Goal: Complete application form

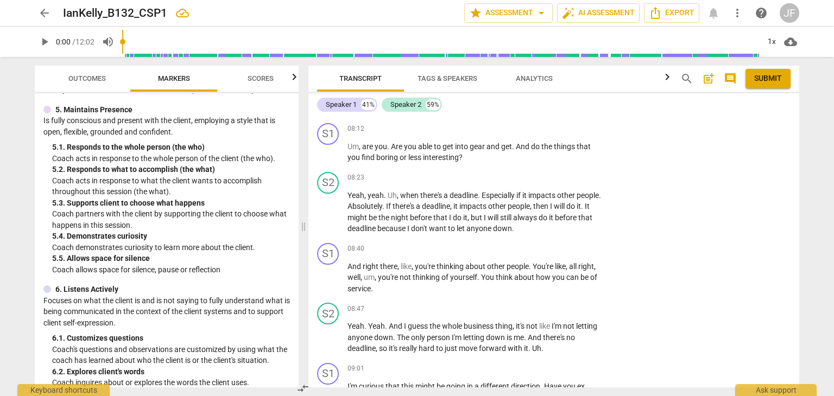
scroll to position [499, 0]
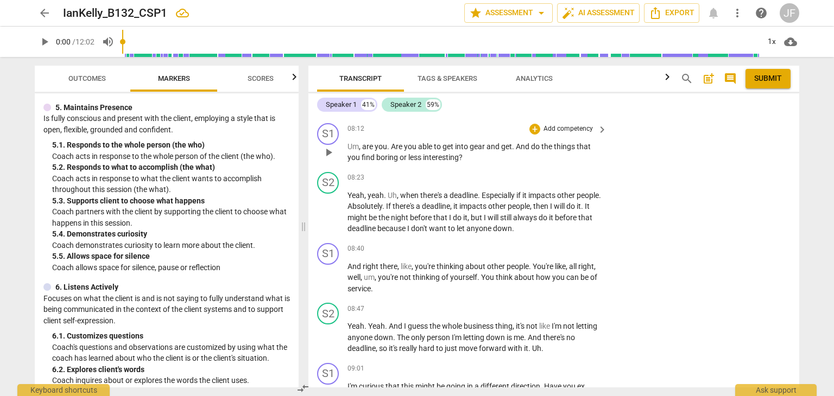
click at [591, 134] on p "Add competency" at bounding box center [568, 129] width 52 height 10
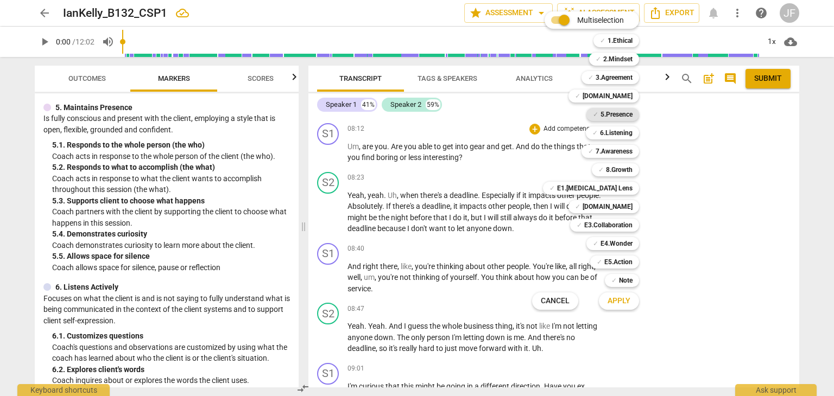
click at [621, 113] on b "5.Presence" at bounding box center [616, 114] width 32 height 13
click at [619, 302] on span "Apply" at bounding box center [619, 301] width 23 height 11
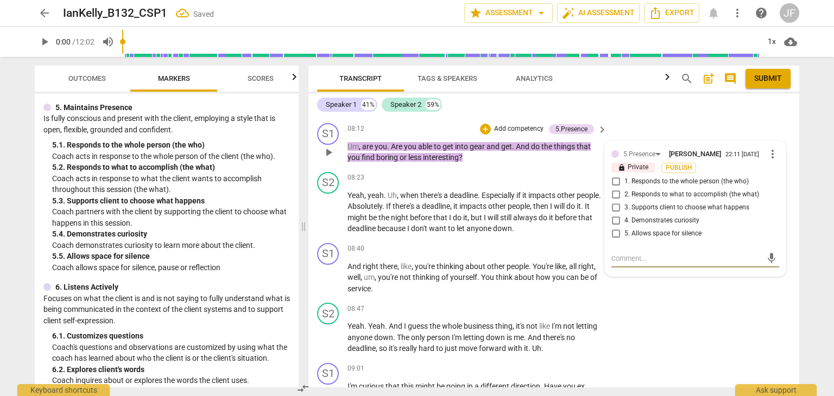
scroll to position [2831, 0]
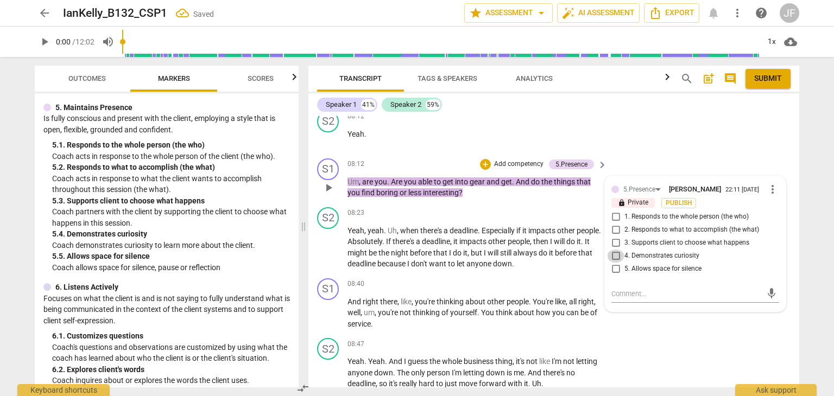
click at [612, 263] on input "4. Demonstrates curiosity" at bounding box center [615, 256] width 17 height 13
checkbox input "true"
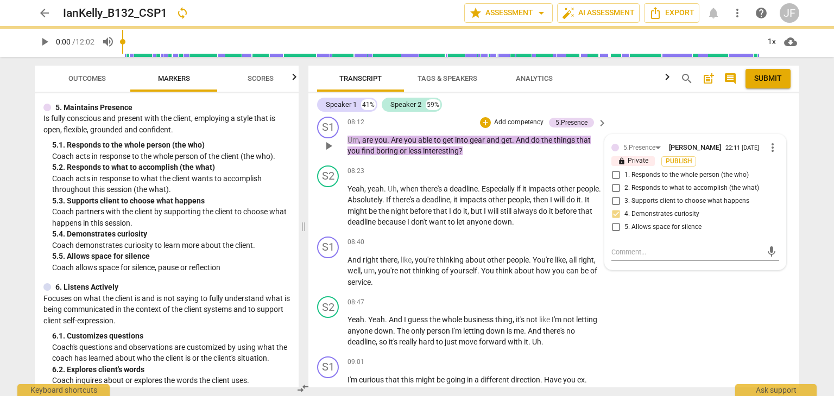
scroll to position [2874, 0]
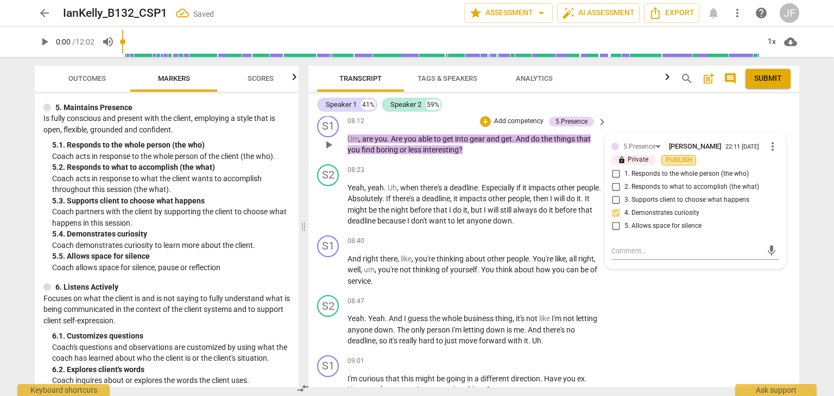
click at [678, 165] on span "Publish" at bounding box center [679, 160] width 16 height 9
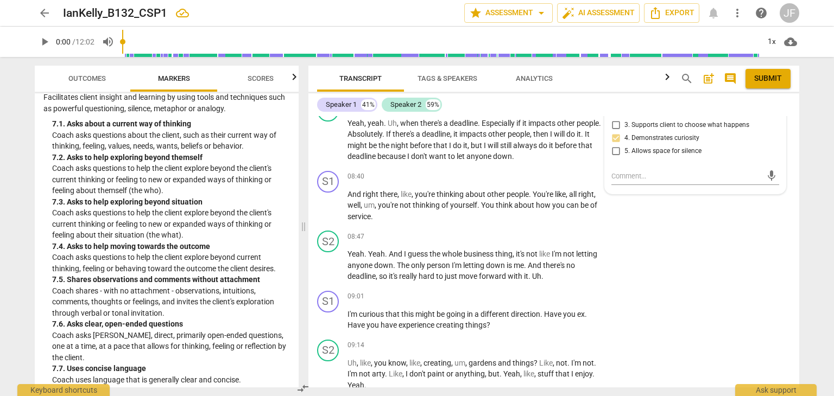
scroll to position [970, 0]
click at [565, 182] on p "Add competency" at bounding box center [568, 177] width 52 height 10
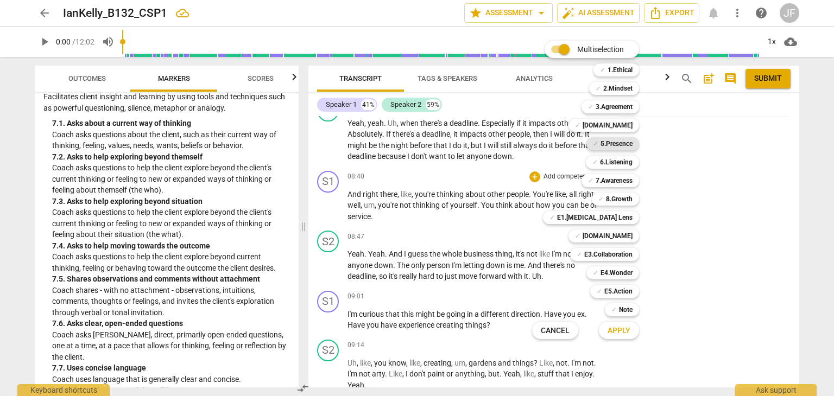
click at [613, 148] on b "5.Presence" at bounding box center [616, 143] width 32 height 13
click at [616, 182] on b "7.Awareness" at bounding box center [614, 180] width 37 height 13
click at [628, 327] on span "Apply" at bounding box center [619, 331] width 23 height 11
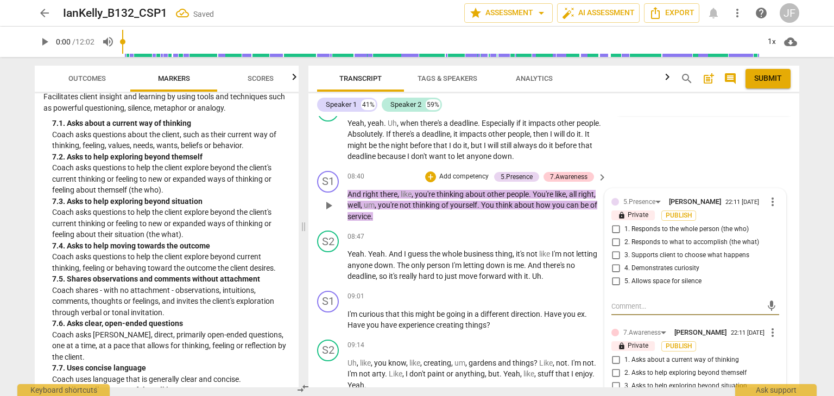
scroll to position [2938, 0]
click at [617, 237] on input "1. Responds to the whole person (the who)" at bounding box center [615, 230] width 17 height 13
checkbox input "true"
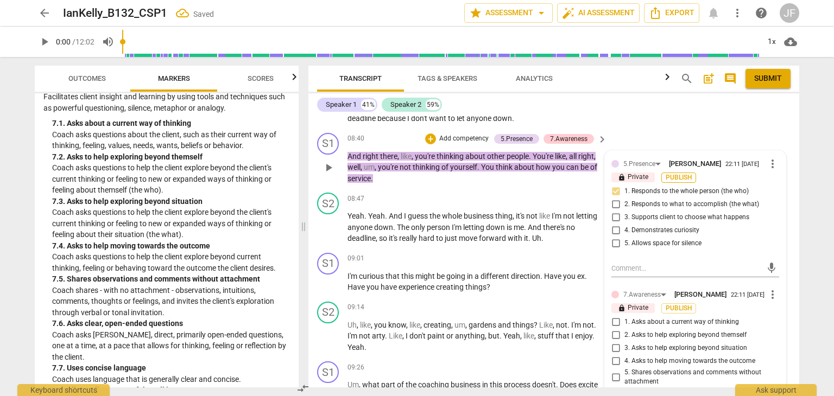
scroll to position [2976, 0]
click at [674, 183] on span "Publish" at bounding box center [679, 178] width 16 height 9
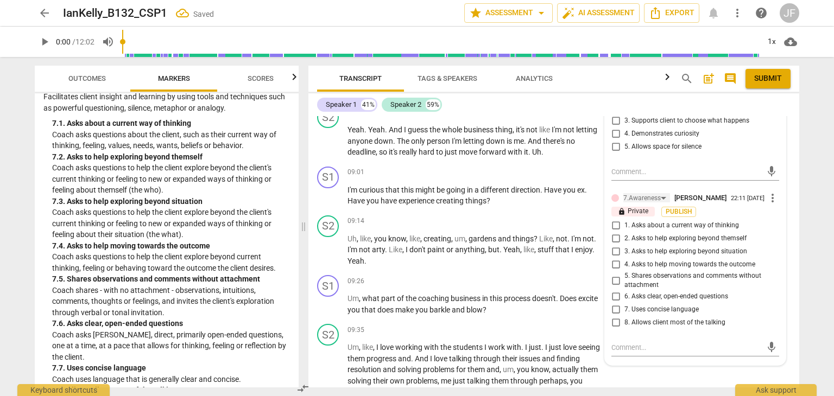
scroll to position [3064, 0]
click at [611, 287] on input "5. Shares observations and comments without attachment" at bounding box center [615, 280] width 17 height 13
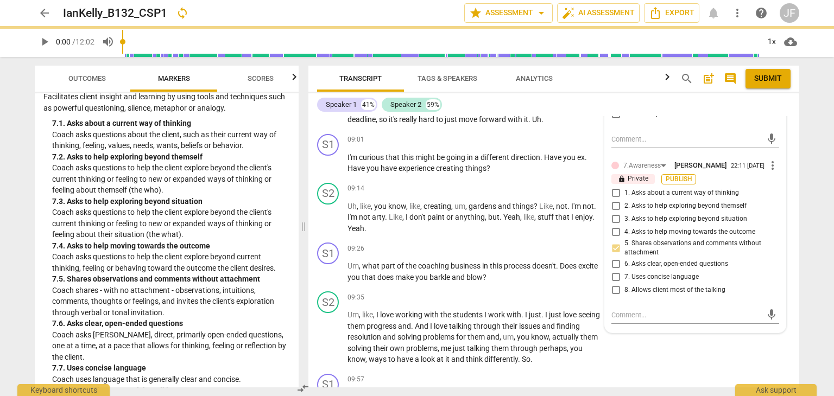
click at [676, 184] on span "Publish" at bounding box center [679, 179] width 16 height 9
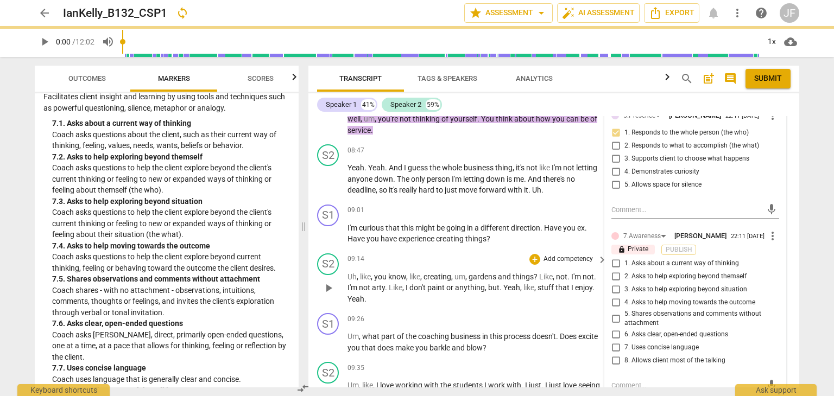
checkbox input "true"
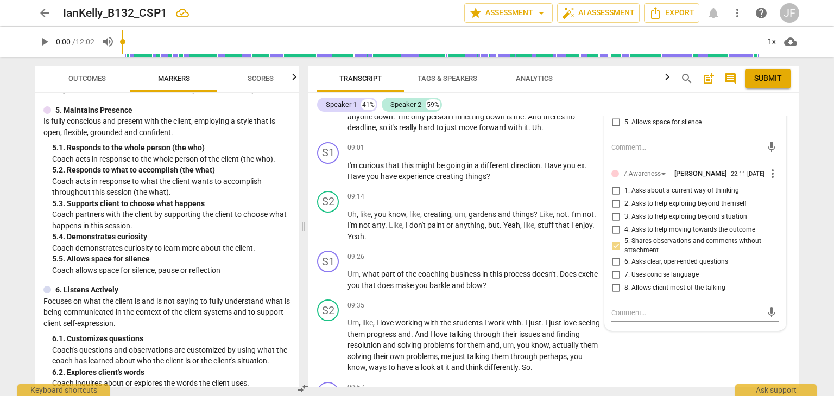
scroll to position [491, 0]
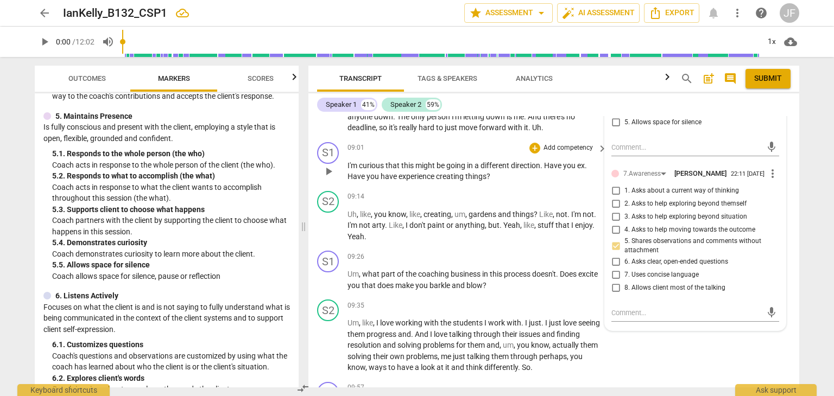
click at [567, 153] on p "Add competency" at bounding box center [568, 148] width 52 height 10
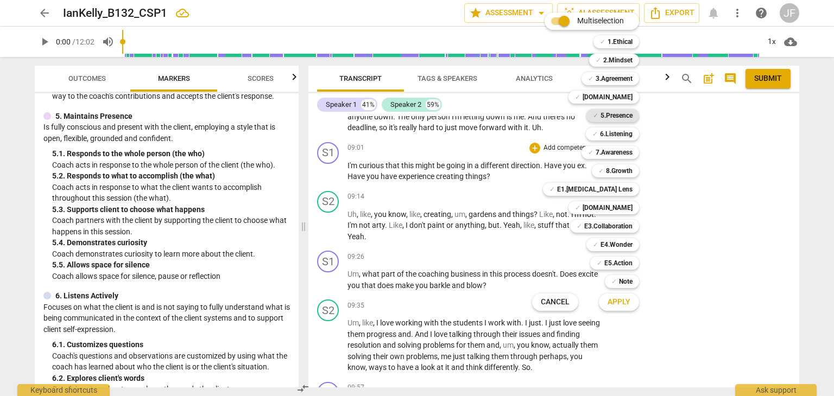
click at [617, 115] on b "5.Presence" at bounding box center [616, 115] width 32 height 13
click at [617, 300] on span "Apply" at bounding box center [619, 302] width 23 height 11
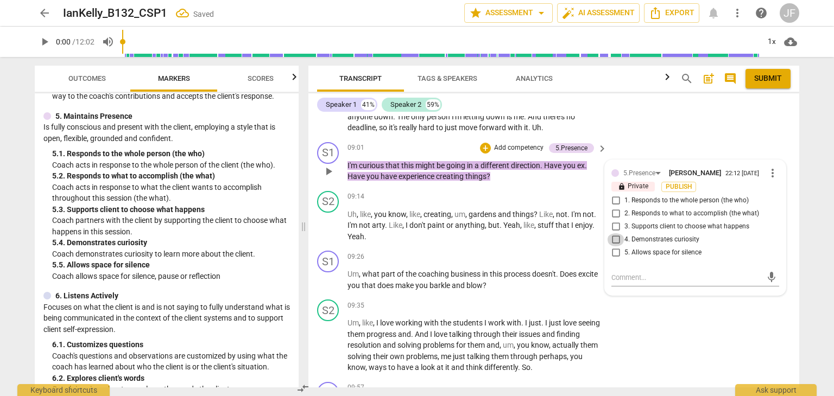
click at [614, 246] on input "4. Demonstrates curiosity" at bounding box center [615, 239] width 17 height 13
click at [680, 192] on span "Publish" at bounding box center [679, 186] width 16 height 9
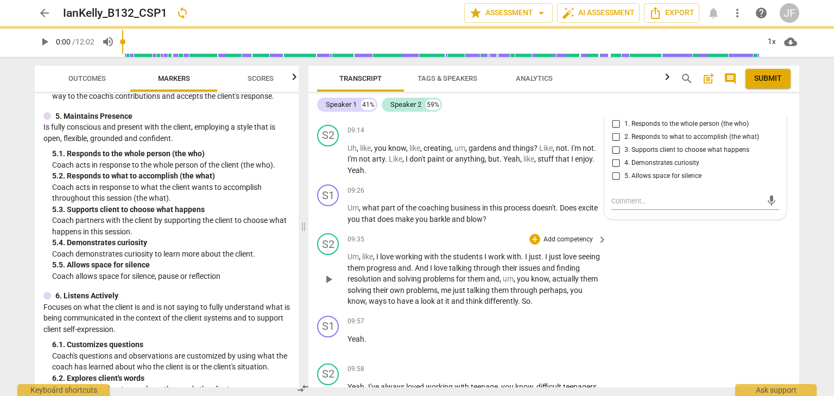
checkbox input "true"
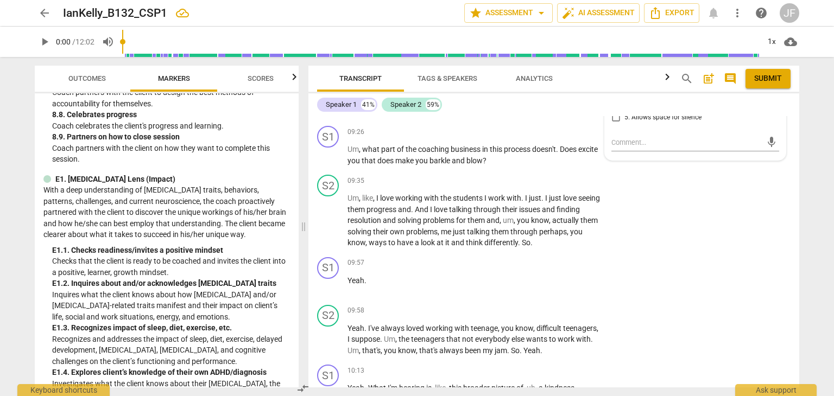
scroll to position [1549, 0]
click at [567, 137] on p "Add competency" at bounding box center [568, 133] width 52 height 10
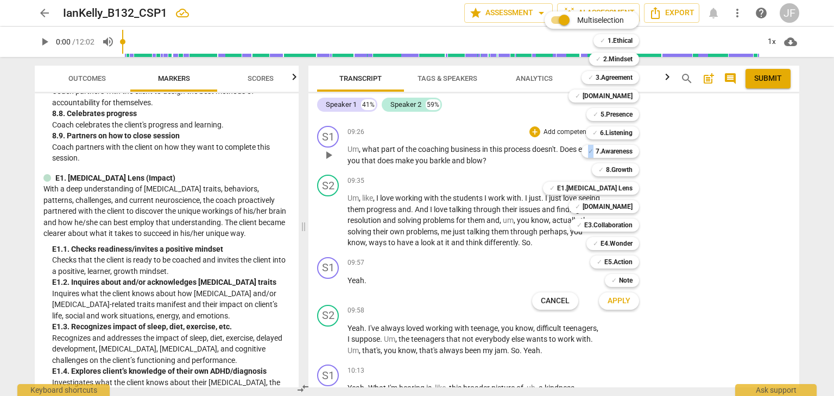
click at [567, 145] on div "Multiselection m ✓ 1.Ethical 1 ✓ 2.Mindset 2 ✓ 3.Agreement 3 ✓ 4.Trust 4 ✓ 5.Pr…" at bounding box center [594, 161] width 132 height 304
click at [612, 109] on b "5.Presence" at bounding box center [616, 114] width 32 height 13
click at [626, 305] on span "Apply" at bounding box center [619, 301] width 23 height 11
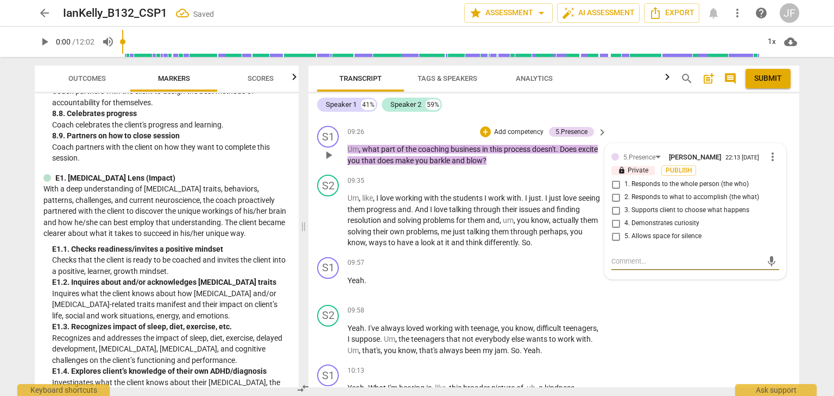
click at [616, 230] on input "4. Demonstrates curiosity" at bounding box center [615, 223] width 17 height 13
checkbox input "true"
click at [684, 175] on span "Publish" at bounding box center [679, 170] width 16 height 9
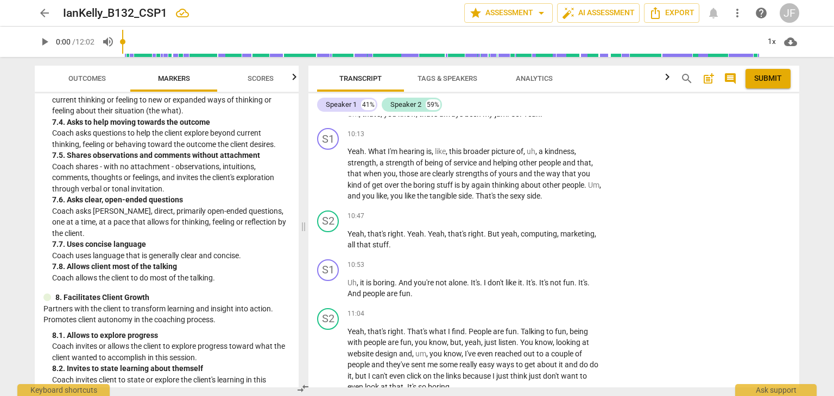
scroll to position [1095, 0]
click at [558, 140] on p "Add competency" at bounding box center [568, 135] width 52 height 10
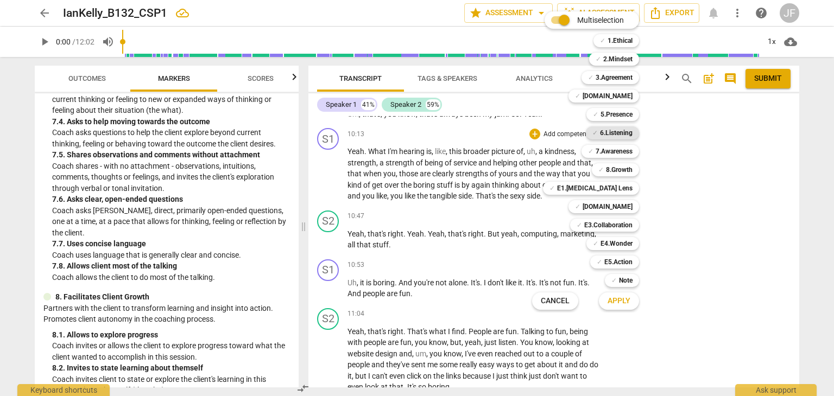
click at [618, 136] on b "6.Listening" at bounding box center [616, 132] width 33 height 13
click at [616, 302] on span "Apply" at bounding box center [619, 301] width 23 height 11
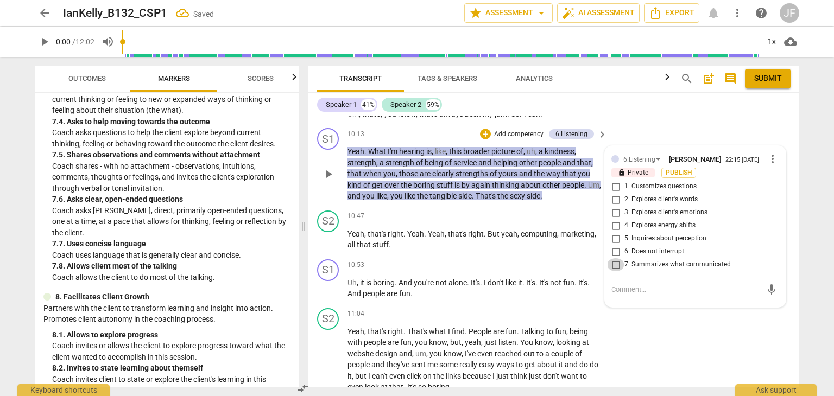
click at [612, 271] on input "7. Summarizes what communicated" at bounding box center [615, 264] width 17 height 13
click at [678, 178] on span "Publish" at bounding box center [679, 172] width 16 height 9
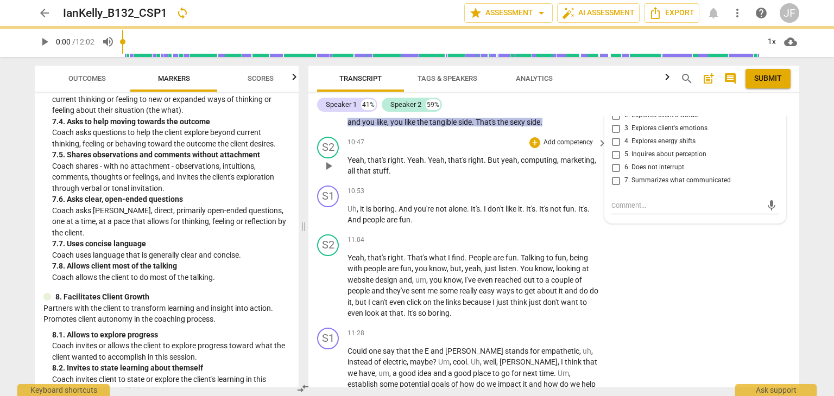
checkbox input "true"
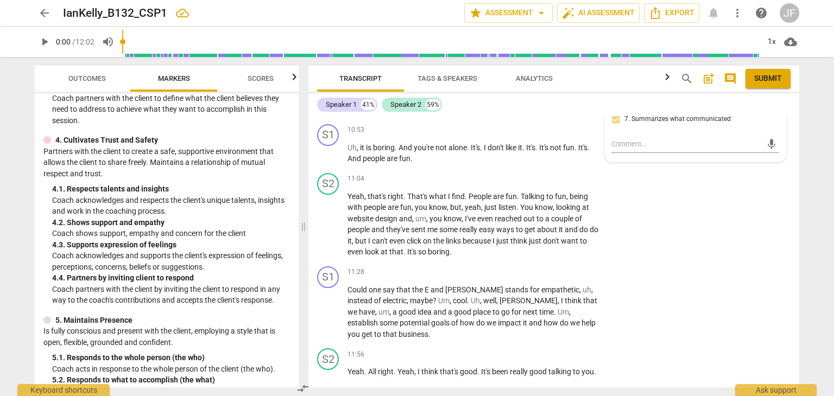
scroll to position [288, 0]
click at [585, 135] on p "Add competency" at bounding box center [568, 130] width 52 height 10
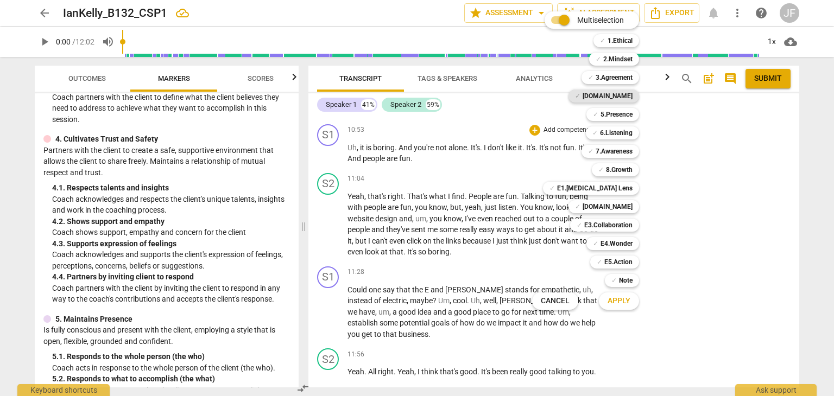
click at [619, 92] on b "4.Trust" at bounding box center [608, 96] width 50 height 13
click at [622, 301] on span "Apply" at bounding box center [619, 301] width 23 height 11
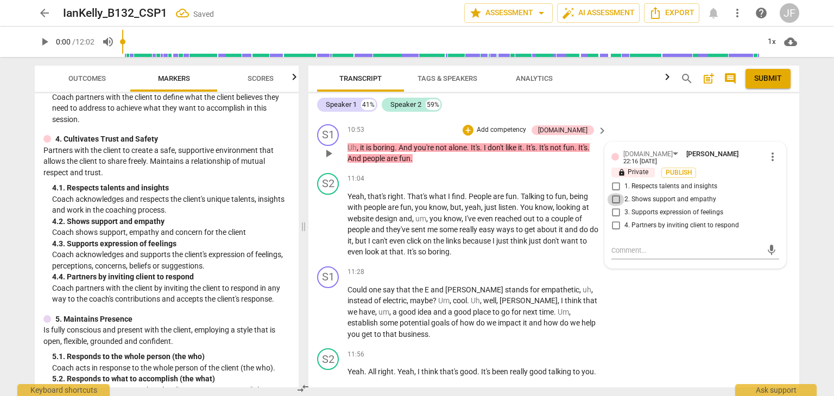
click at [615, 203] on input "2. Shows support and empathy" at bounding box center [615, 199] width 17 height 13
click at [671, 178] on span "Publish" at bounding box center [679, 172] width 16 height 9
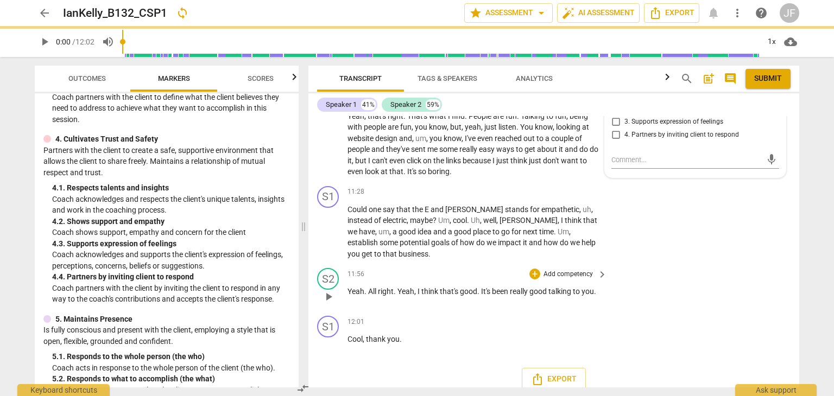
scroll to position [3674, 0]
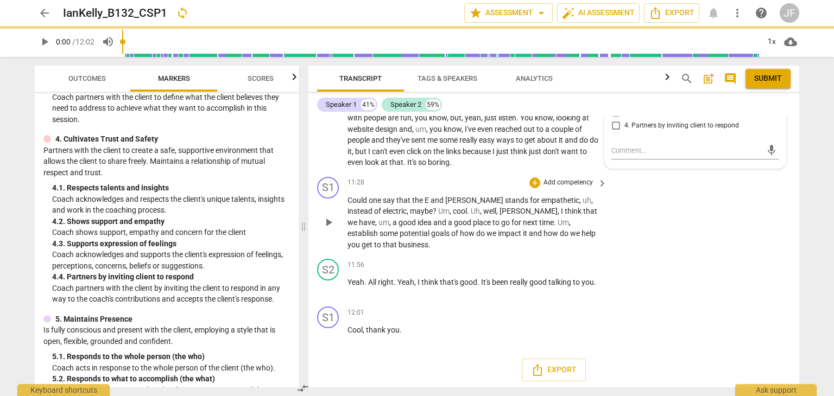
checkbox input "true"
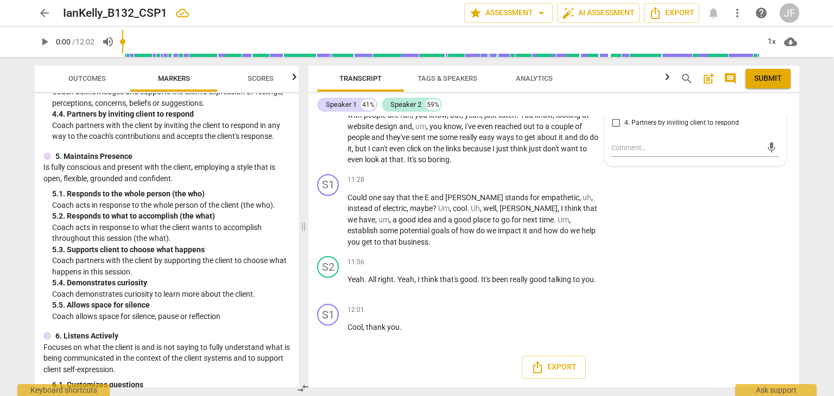
scroll to position [451, 0]
click at [559, 185] on p "Add competency" at bounding box center [568, 180] width 52 height 10
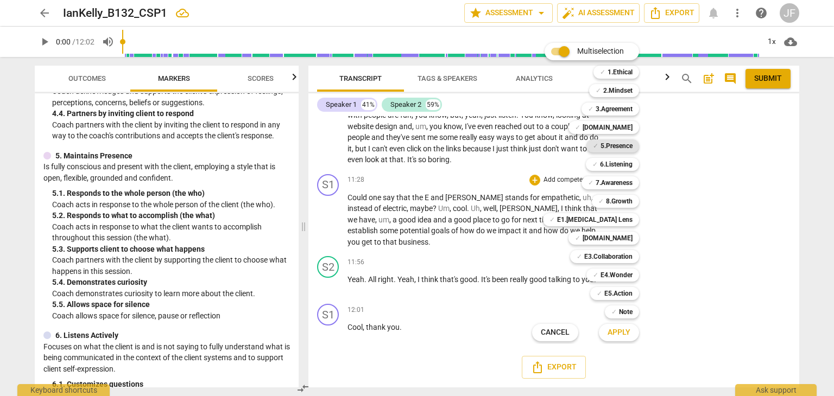
click at [624, 146] on b "5.Presence" at bounding box center [616, 146] width 32 height 13
click at [619, 331] on span "Apply" at bounding box center [619, 332] width 23 height 11
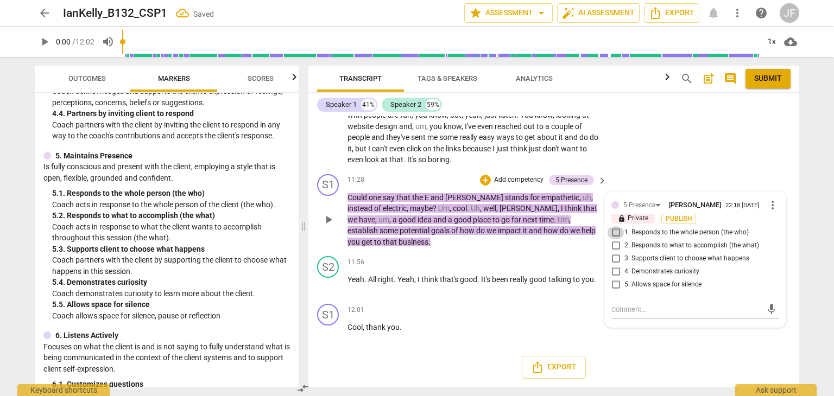
click at [616, 239] on input "1. Responds to the whole person (the who)" at bounding box center [615, 232] width 17 height 13
checkbox input "true"
click at [615, 252] on input "2. Responds to what to accomplish (the what)" at bounding box center [615, 245] width 17 height 13
checkbox input "true"
click at [674, 236] on div "5.Presence Jayne Fox 22:18 09-11-2025 more_vert lock Private Publish 1. Respond…" at bounding box center [695, 248] width 168 height 98
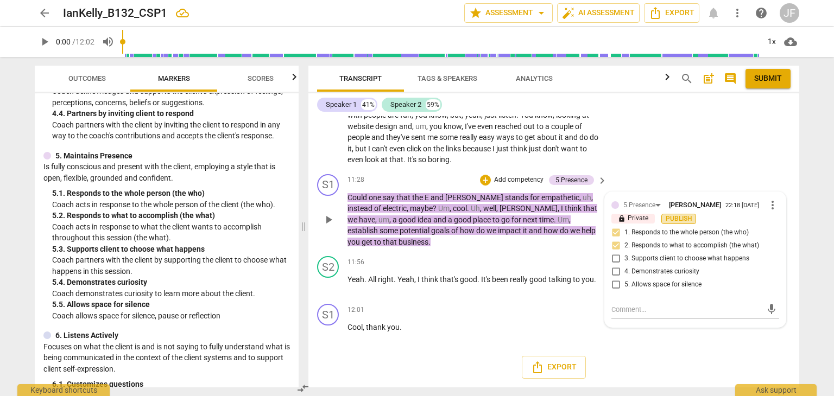
click at [675, 224] on span "Publish" at bounding box center [679, 218] width 16 height 9
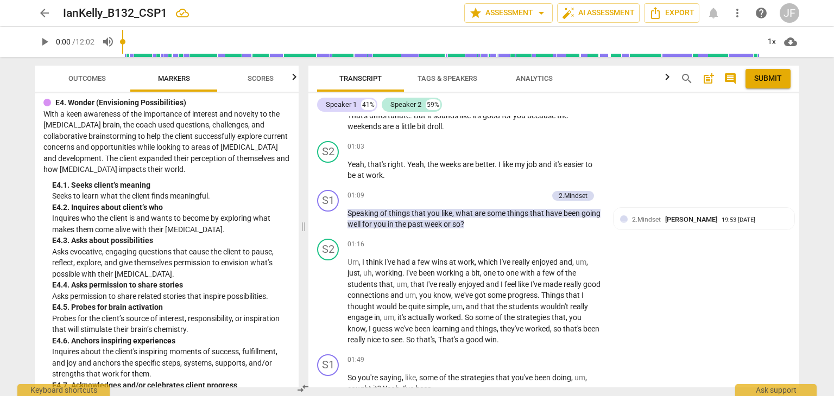
scroll to position [543, 0]
click at [520, 190] on p "Add competency" at bounding box center [522, 195] width 52 height 10
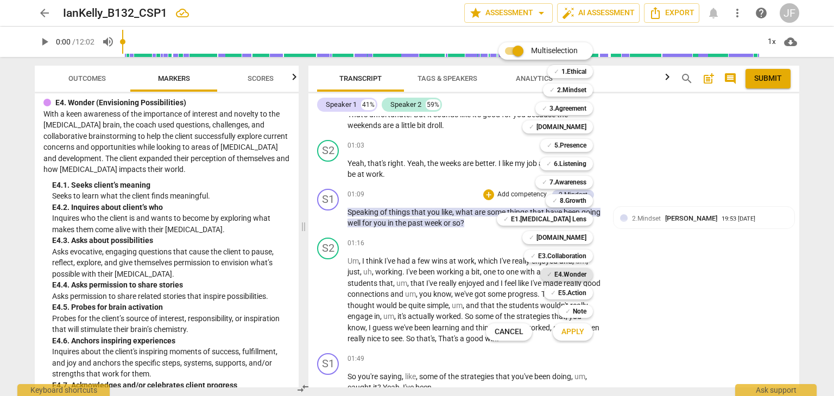
click at [572, 279] on b "E4.Wonder" at bounding box center [570, 274] width 32 height 13
click at [568, 328] on span "Apply" at bounding box center [572, 332] width 23 height 11
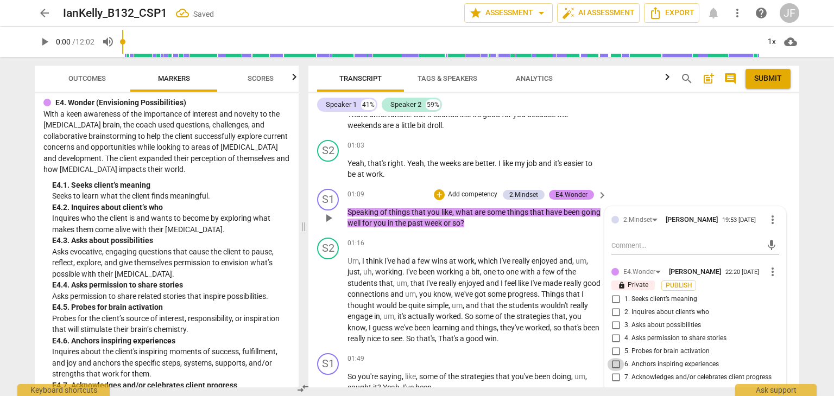
click at [616, 360] on input "6. Anchors inspiring experiences" at bounding box center [615, 364] width 17 height 13
checkbox input "true"
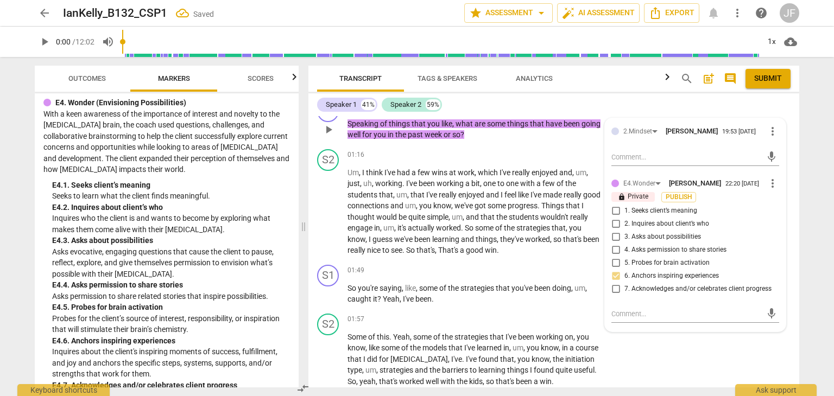
scroll to position [632, 0]
click at [682, 194] on span "Publish" at bounding box center [679, 196] width 16 height 9
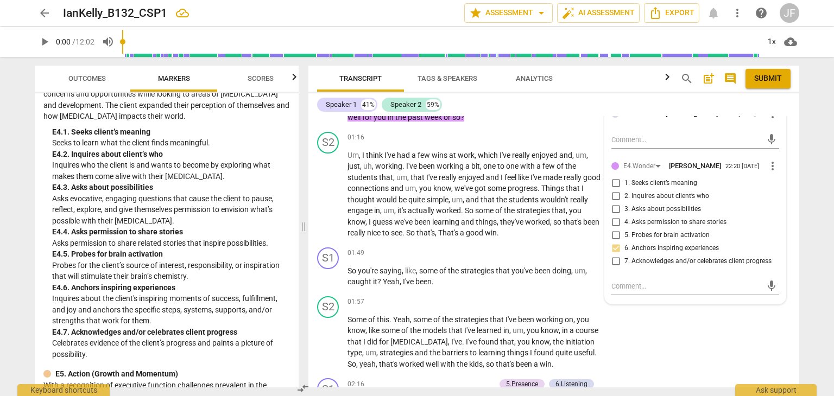
scroll to position [3087, 0]
click at [570, 250] on p "Add competency" at bounding box center [568, 254] width 52 height 10
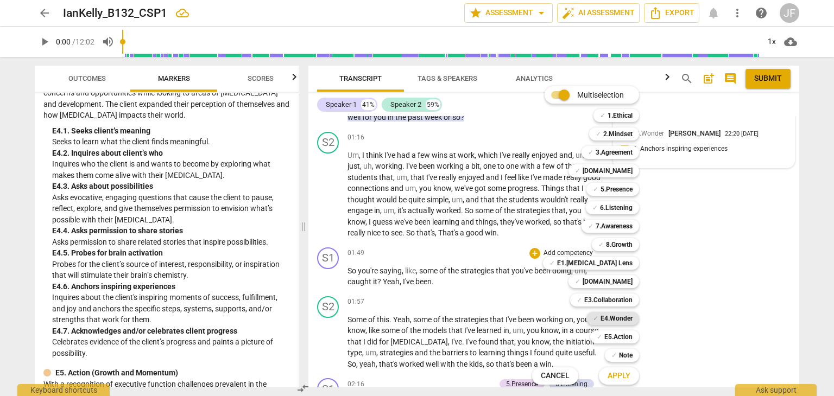
click at [624, 315] on b "E4.Wonder" at bounding box center [616, 318] width 32 height 13
click at [621, 377] on span "Apply" at bounding box center [619, 376] width 23 height 11
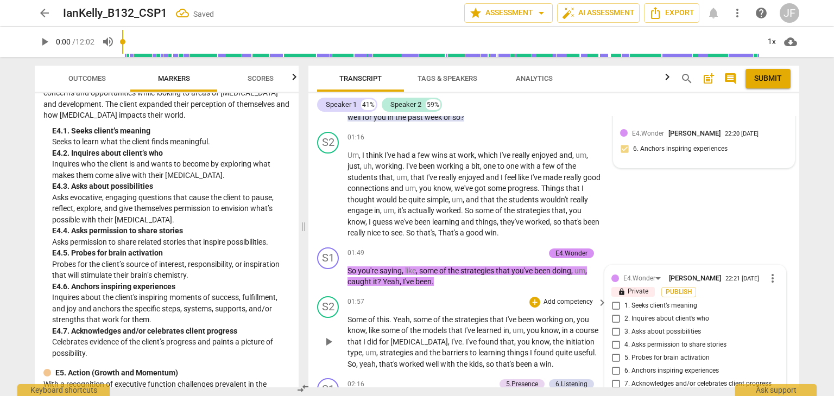
scroll to position [802, 0]
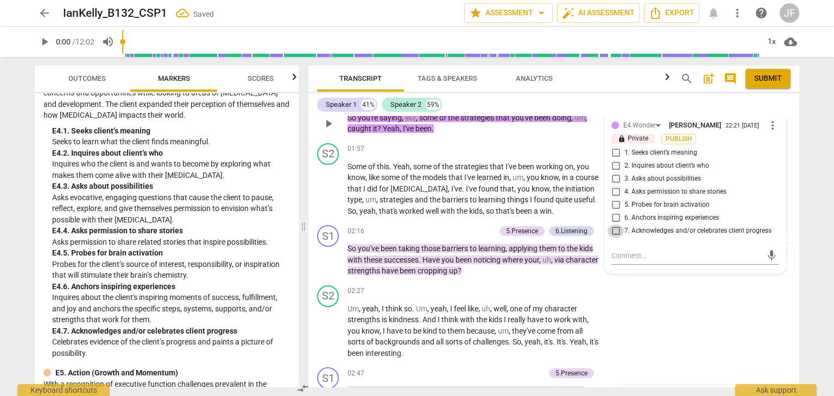
click at [616, 225] on input "7. Acknowledges and/or celebrates client progress" at bounding box center [615, 231] width 17 height 13
click at [679, 136] on span "Publish" at bounding box center [679, 139] width 16 height 9
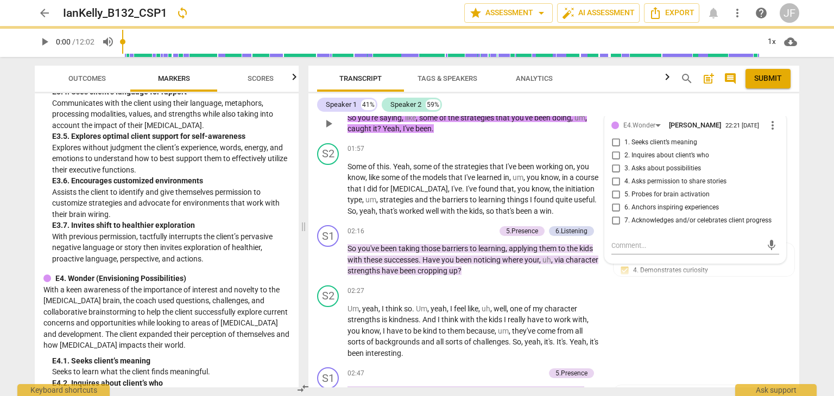
checkbox input "true"
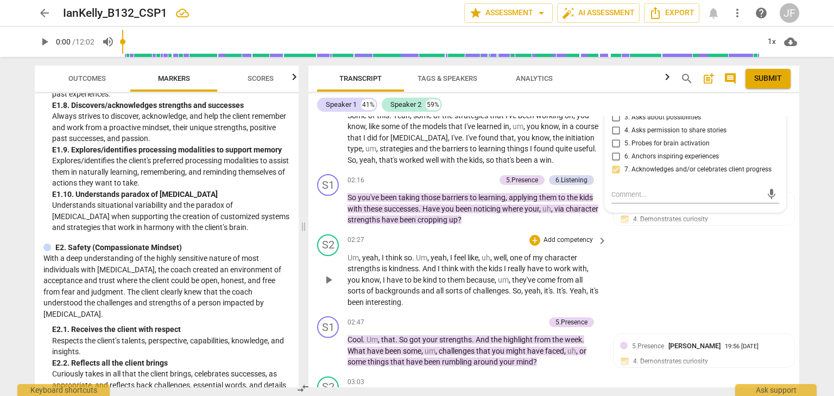
scroll to position [844, 0]
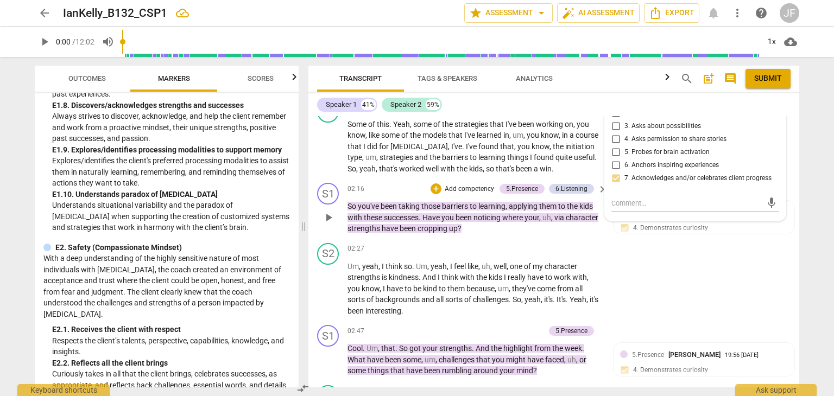
click at [465, 185] on p "Add competency" at bounding box center [470, 190] width 52 height 10
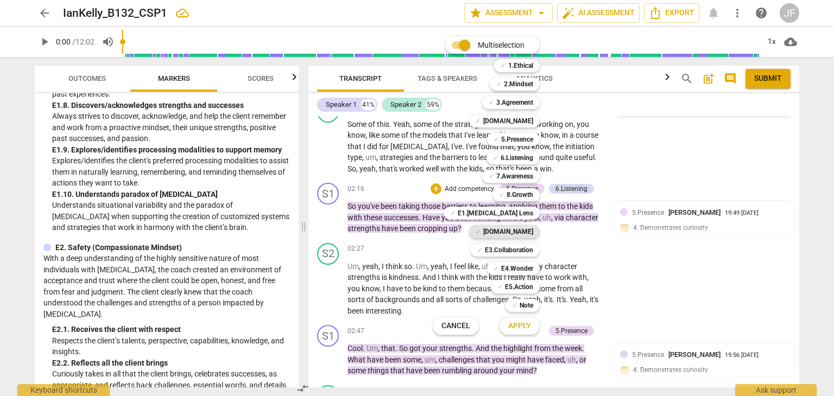
click at [534, 231] on div "✓ E2.Safety" at bounding box center [504, 231] width 71 height 13
click at [520, 324] on span "Apply" at bounding box center [519, 326] width 23 height 11
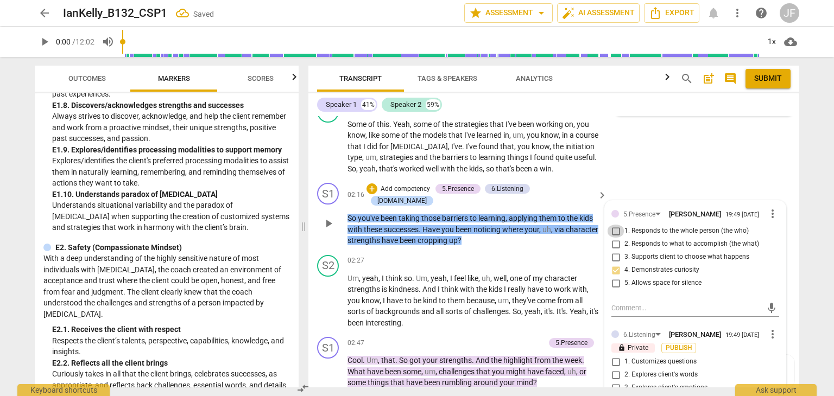
click at [616, 225] on input "1. Responds to the whole person (the who)" at bounding box center [615, 231] width 17 height 13
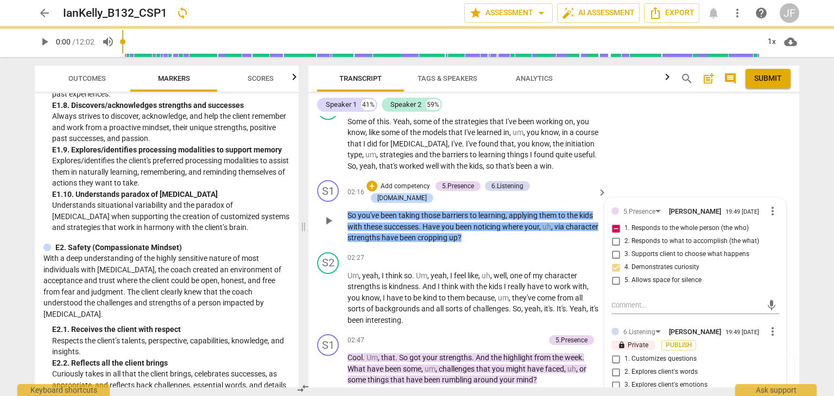
scroll to position [848, 0]
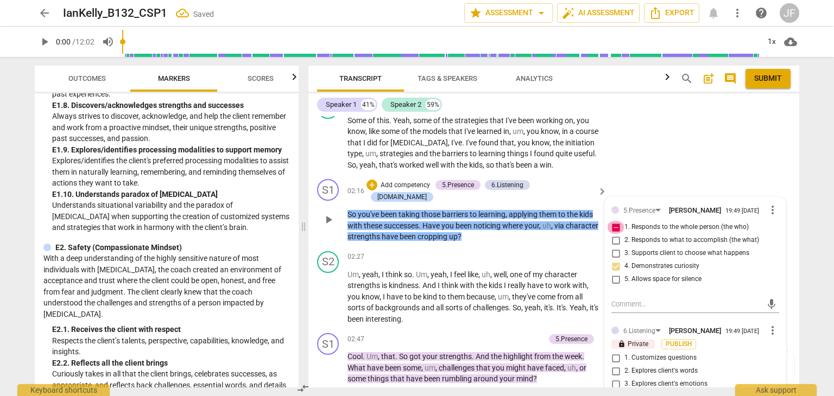
click at [614, 226] on input "1. Responds to the whole person (the who)" at bounding box center [615, 227] width 17 height 13
checkbox input "false"
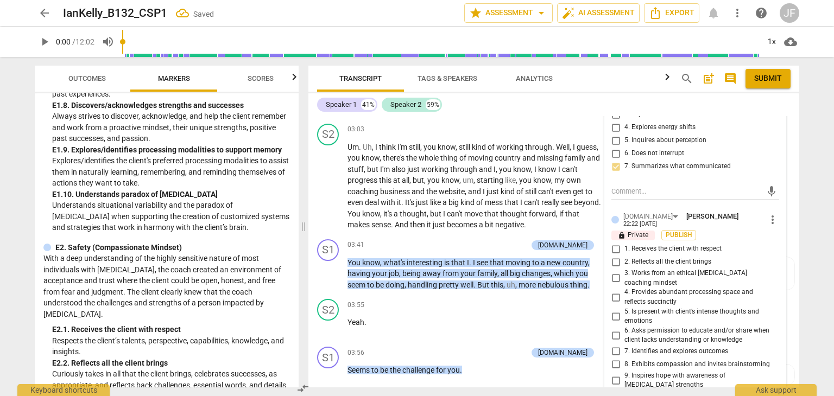
scroll to position [1119, 0]
click at [621, 242] on input "1. Receives the client with respect" at bounding box center [615, 248] width 17 height 13
checkbox input "true"
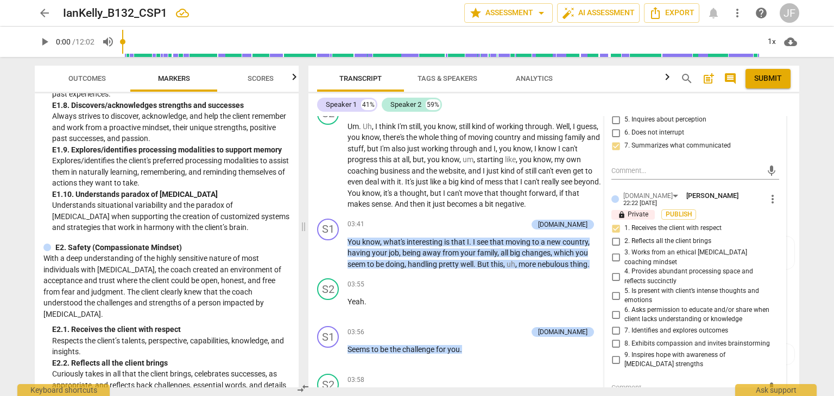
scroll to position [1135, 0]
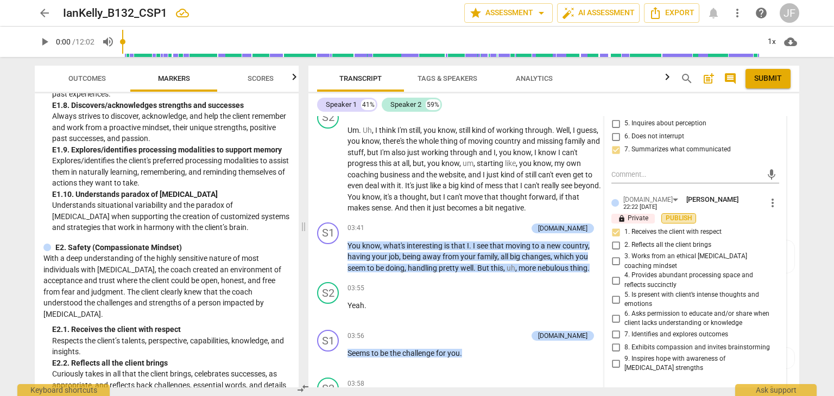
click at [675, 214] on span "Publish" at bounding box center [679, 218] width 16 height 9
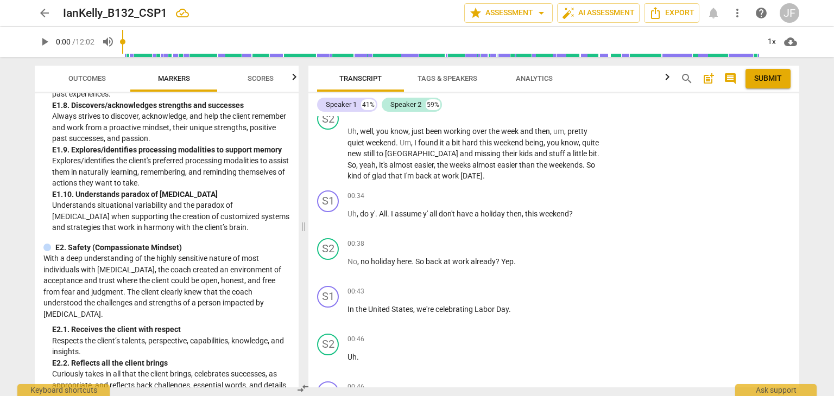
scroll to position [0, 0]
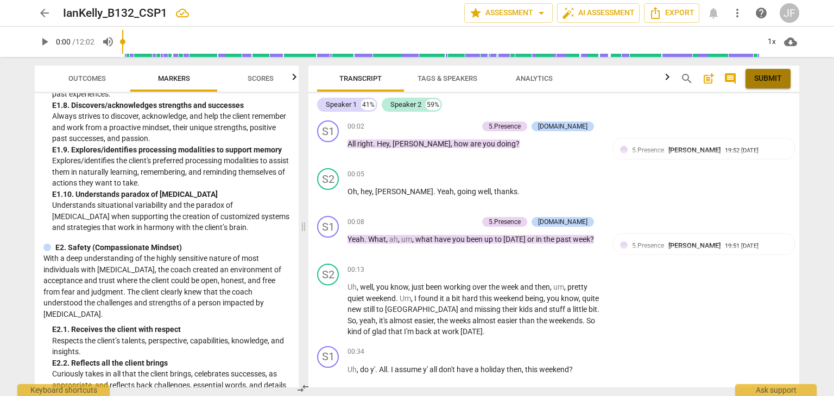
click at [771, 81] on span "Submit" at bounding box center [768, 78] width 28 height 11
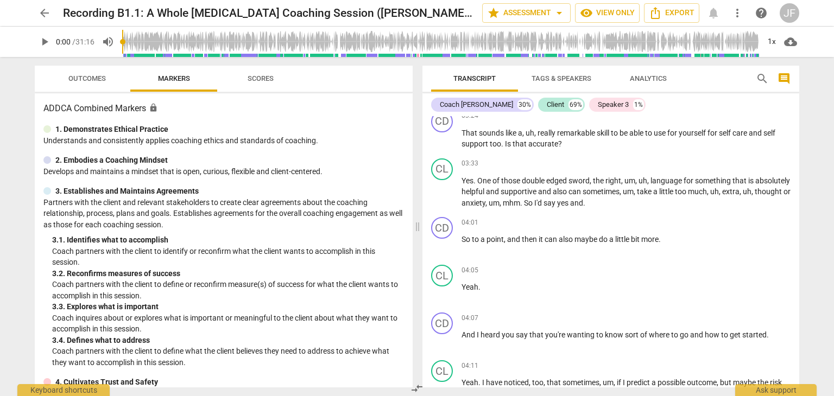
scroll to position [827, 0]
